Goal: Information Seeking & Learning: Learn about a topic

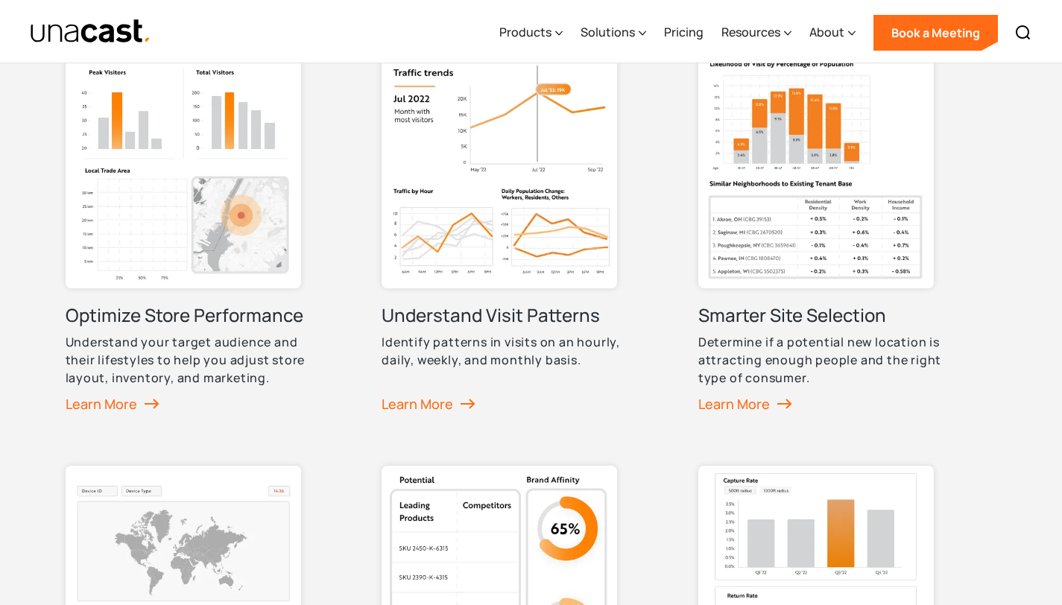
scroll to position [787, 0]
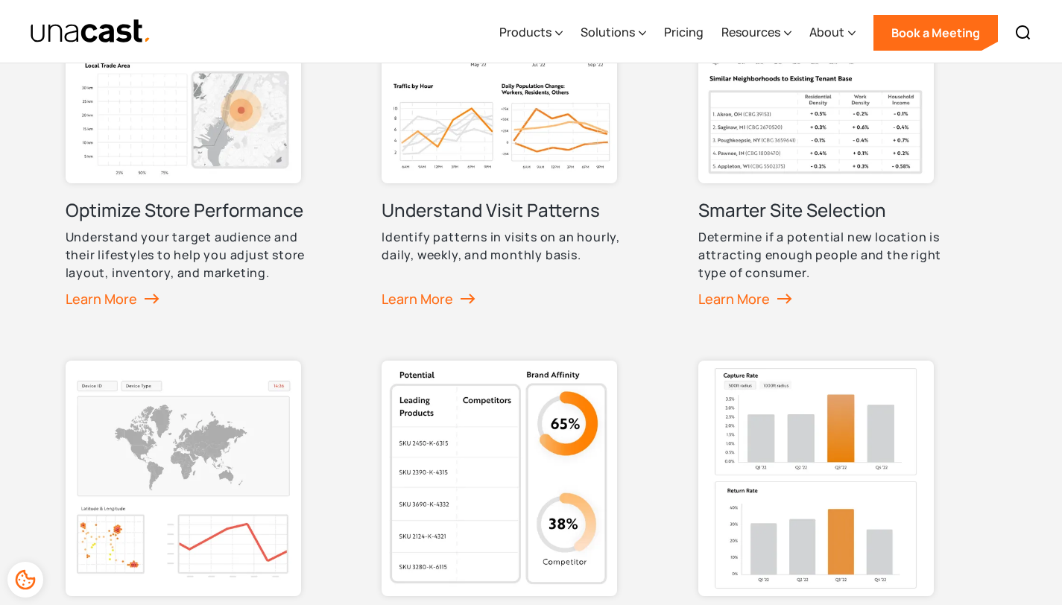
scroll to position [890, 0]
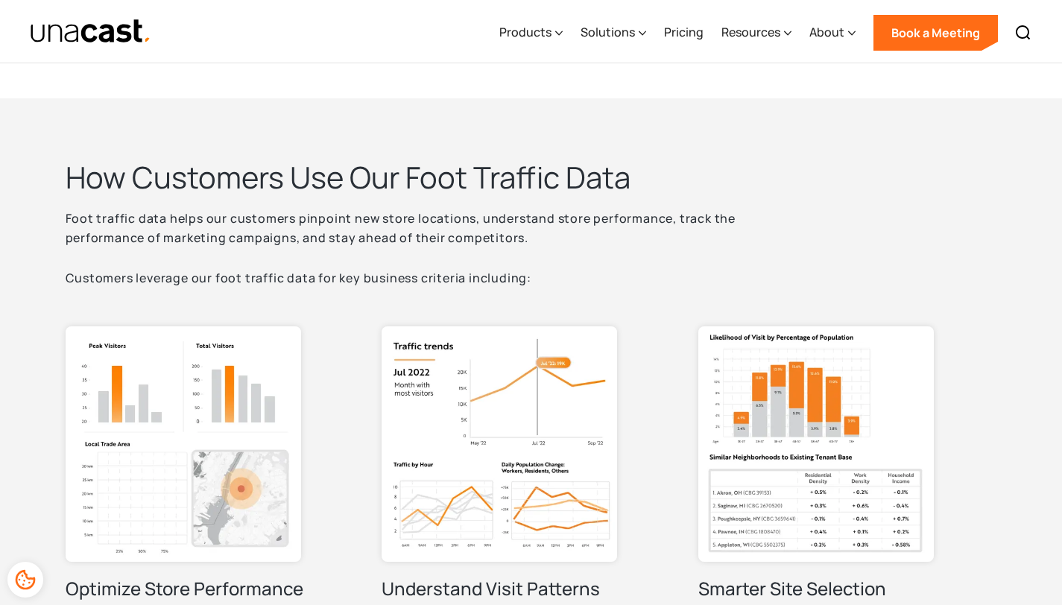
scroll to position [154, 0]
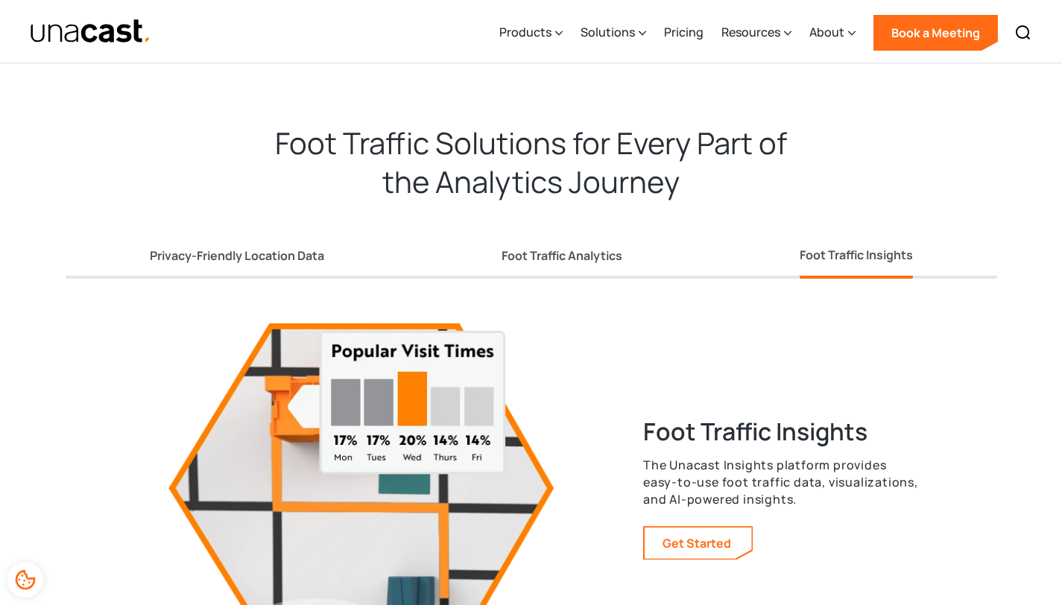
scroll to position [2542, 0]
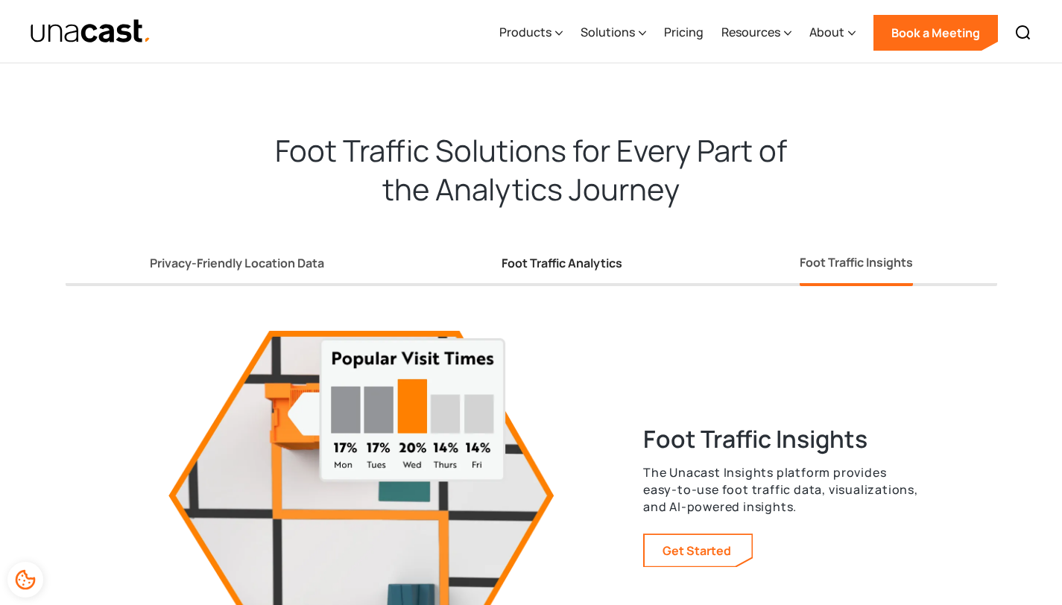
click at [589, 270] on link "Foot Traffic Analytics" at bounding box center [561, 266] width 121 height 39
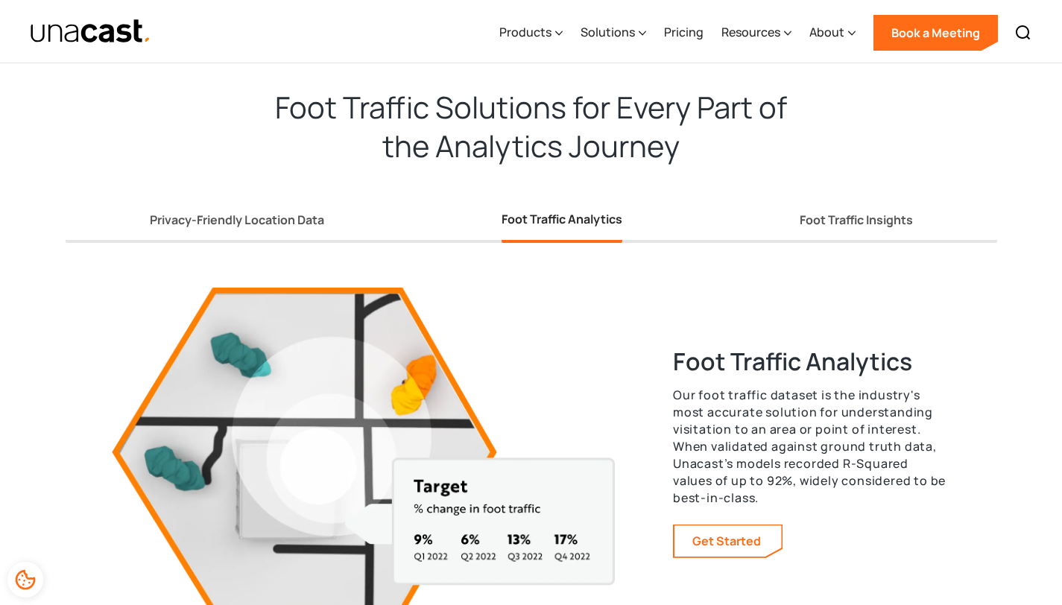
scroll to position [2599, 0]
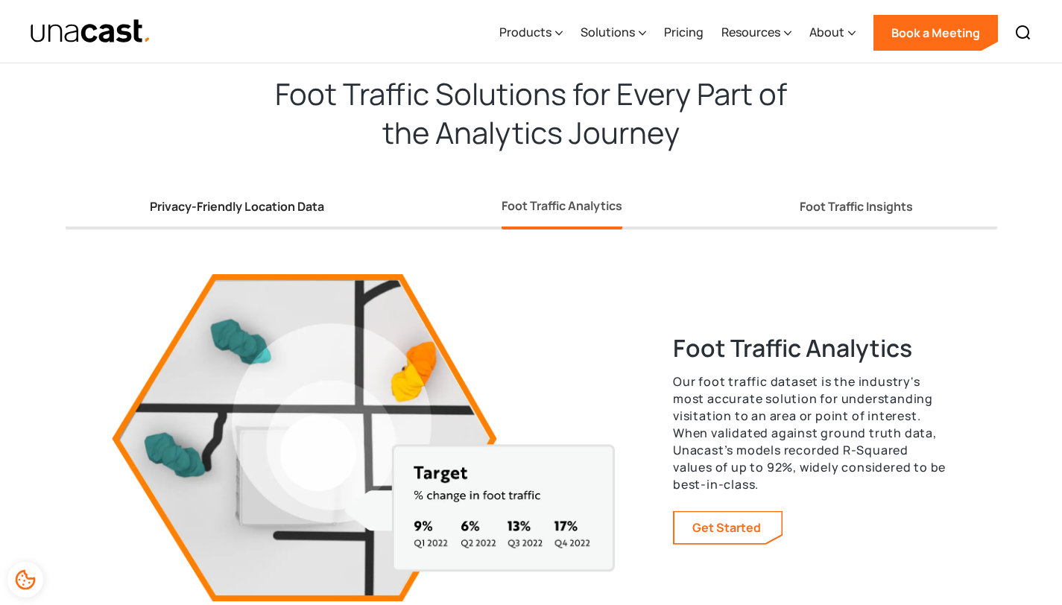
click at [296, 204] on div "Privacy-Friendly Location Data" at bounding box center [237, 207] width 174 height 16
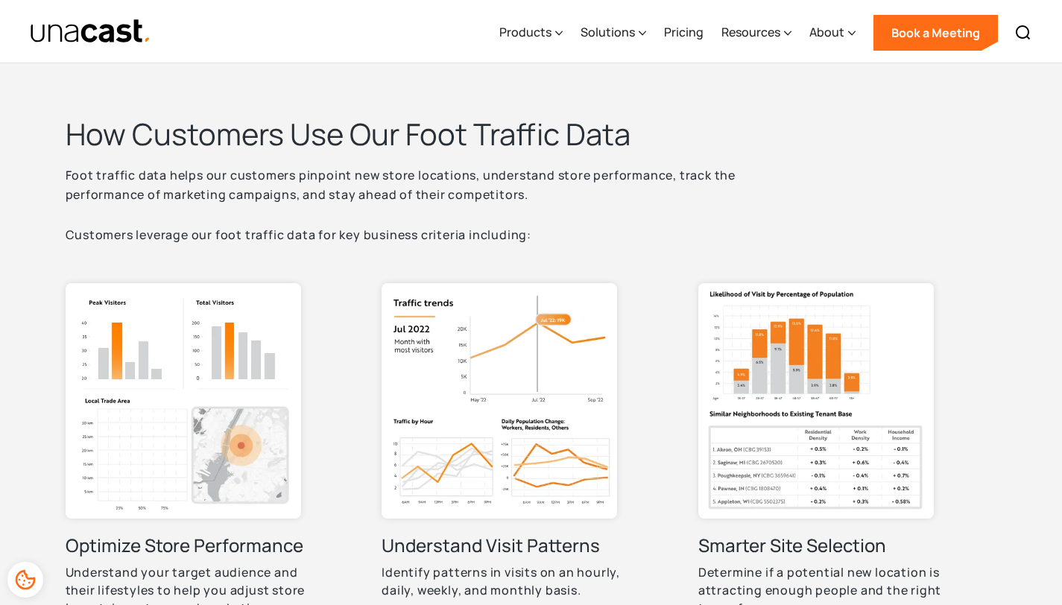
scroll to position [0, 0]
